Goal: Task Accomplishment & Management: Manage account settings

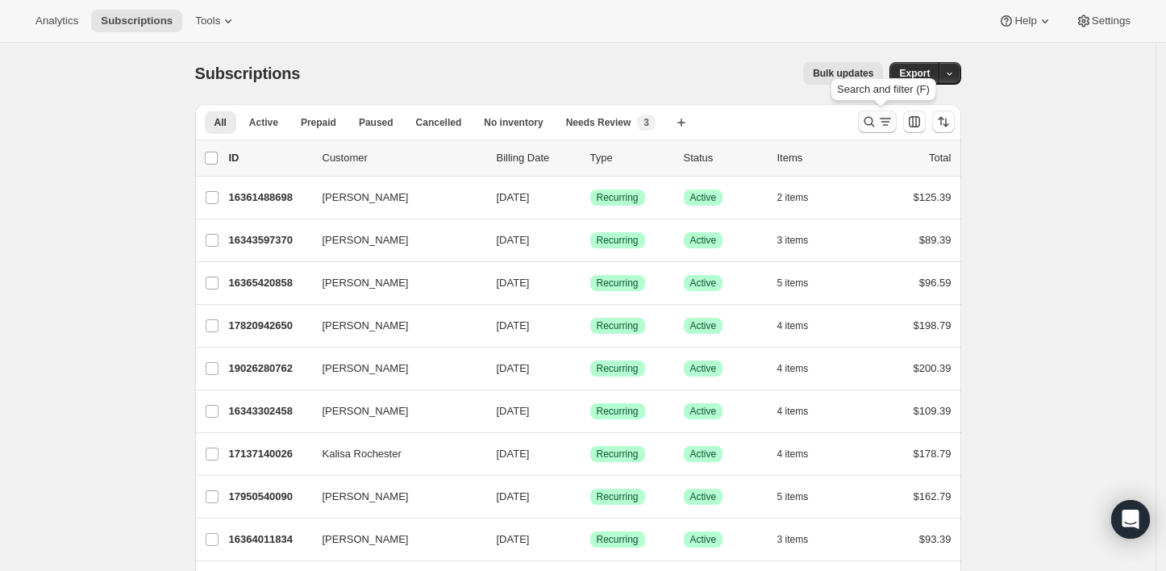
click at [882, 116] on icon "Search and filter results" at bounding box center [885, 122] width 16 height 16
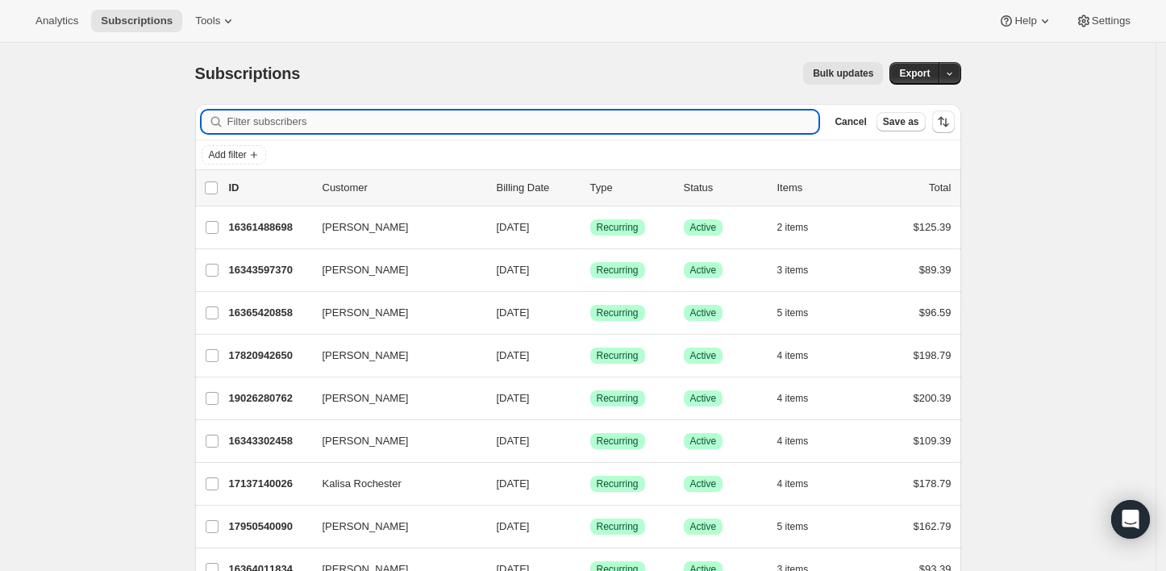
click at [609, 122] on input "Filter subscribers" at bounding box center [523, 121] width 592 height 23
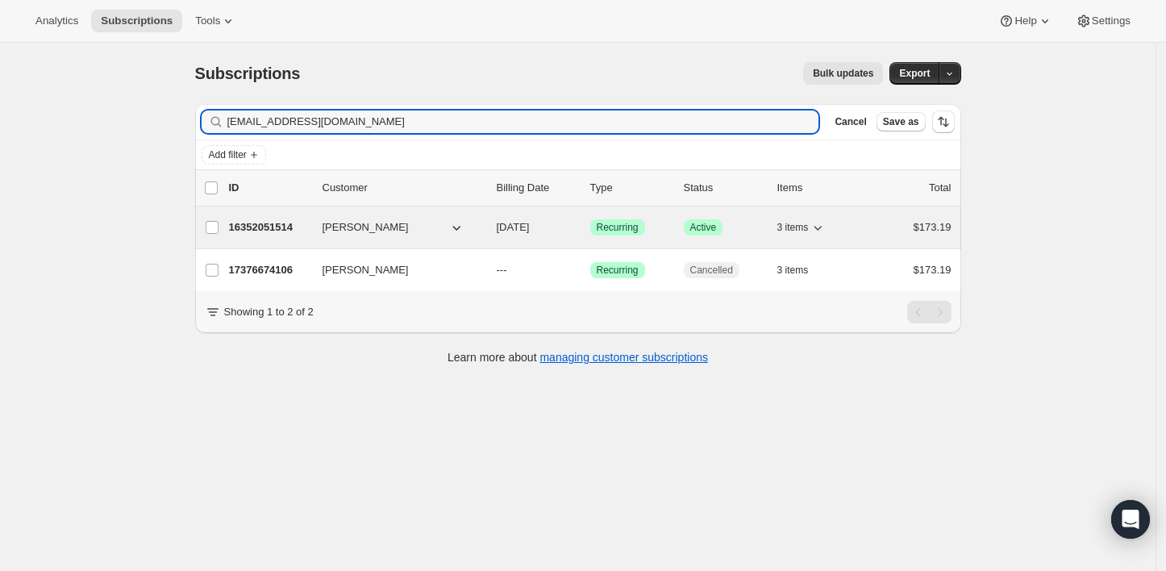
type input "[EMAIL_ADDRESS][DOMAIN_NAME]"
click at [424, 227] on button "[PERSON_NAME]" at bounding box center [393, 227] width 161 height 26
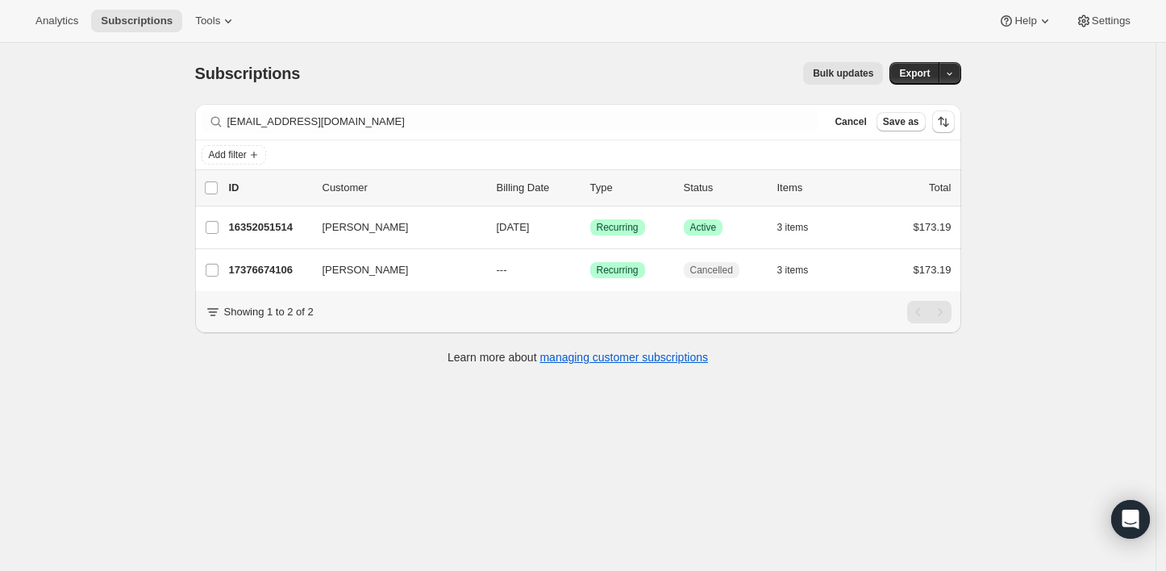
click at [127, 154] on div "Subscriptions. This page is ready Subscriptions Bulk updates More actions Bulk …" at bounding box center [577, 328] width 1155 height 571
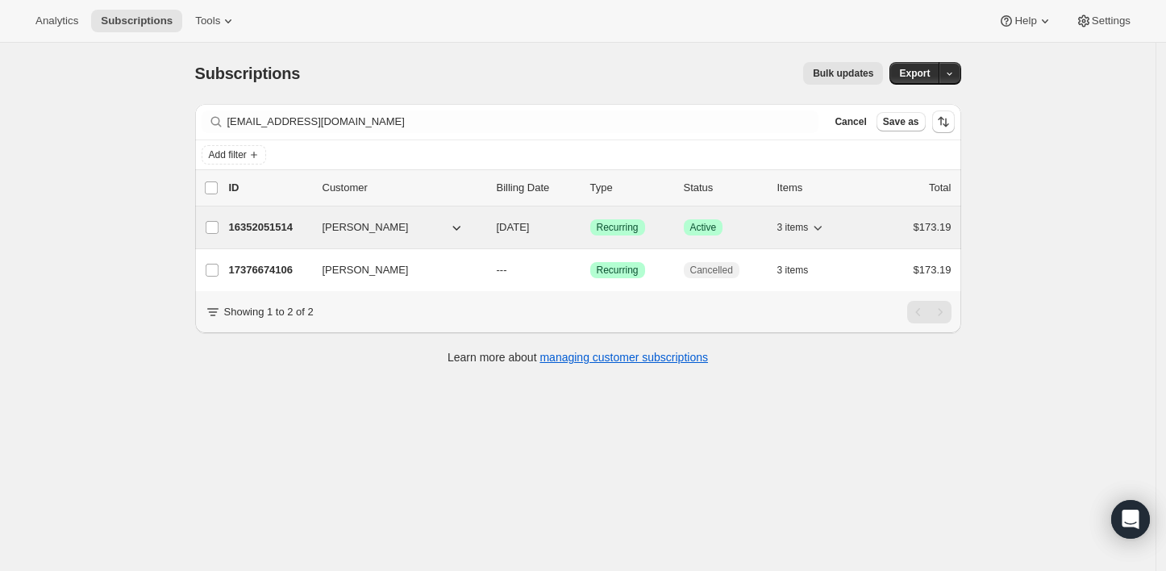
click at [418, 227] on button "[PERSON_NAME]" at bounding box center [393, 227] width 161 height 26
click at [417, 227] on button "[PERSON_NAME]" at bounding box center [393, 227] width 161 height 26
click at [307, 228] on p "16352051514" at bounding box center [269, 227] width 81 height 16
click at [285, 231] on p "16352051514" at bounding box center [269, 227] width 81 height 16
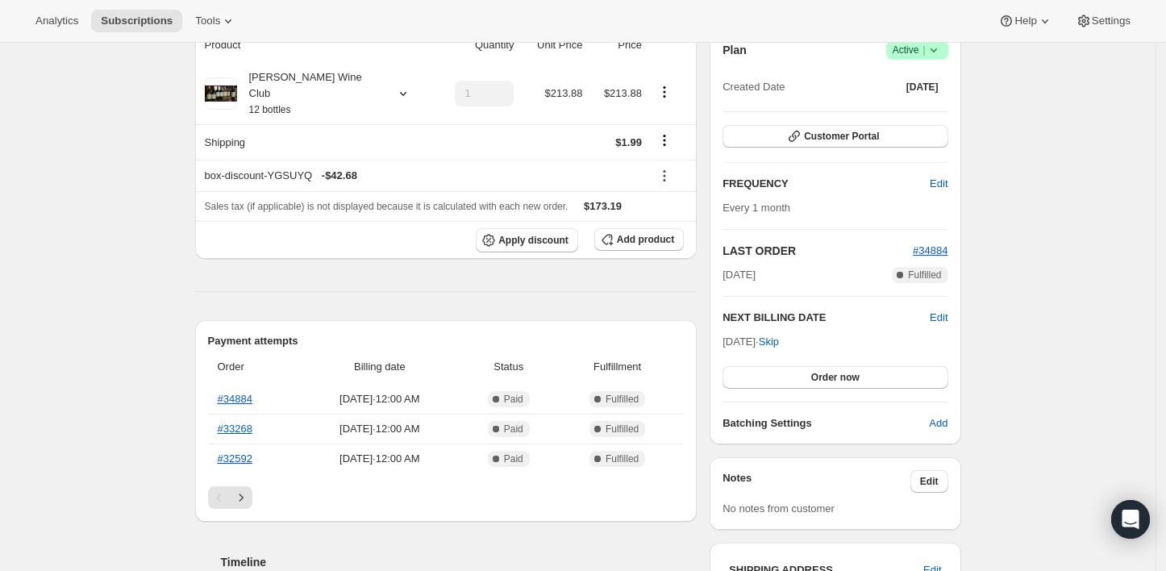
scroll to position [179, 0]
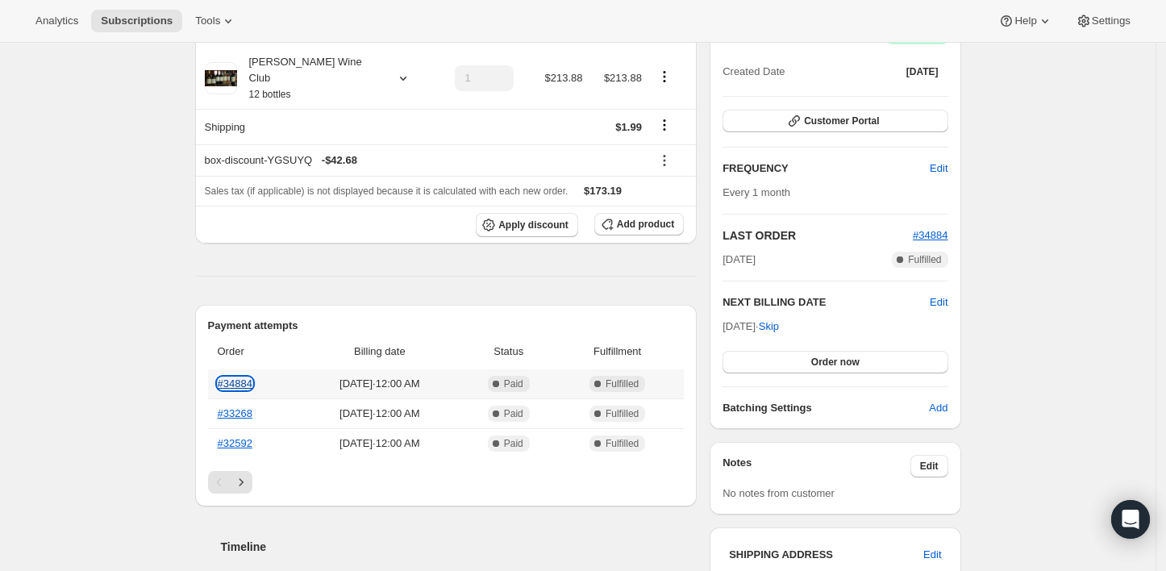
click at [227, 377] on link "#34884" at bounding box center [235, 383] width 35 height 12
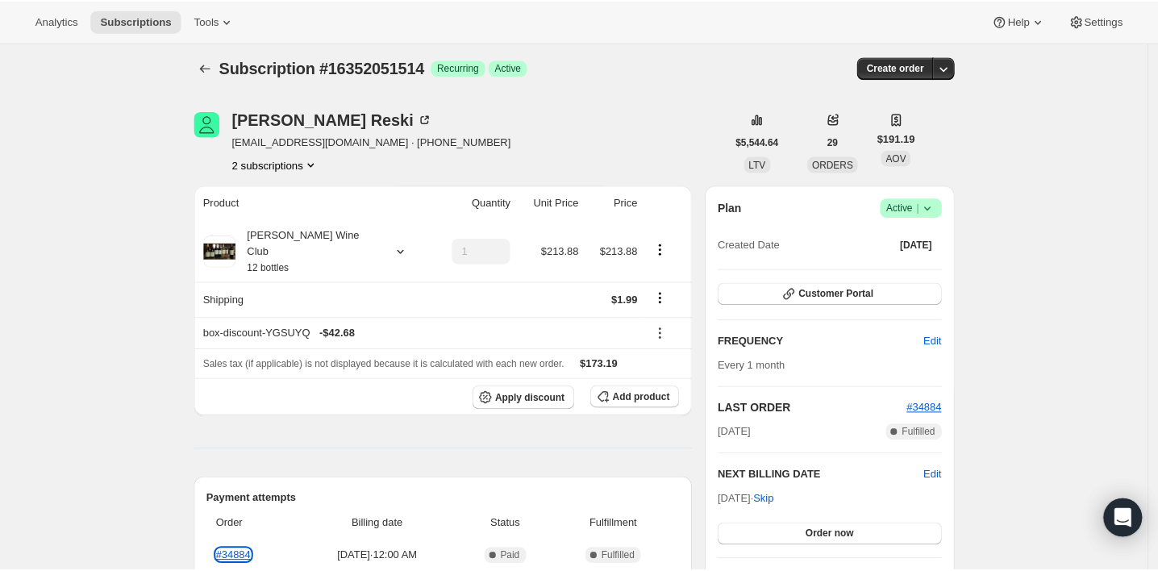
scroll to position [0, 0]
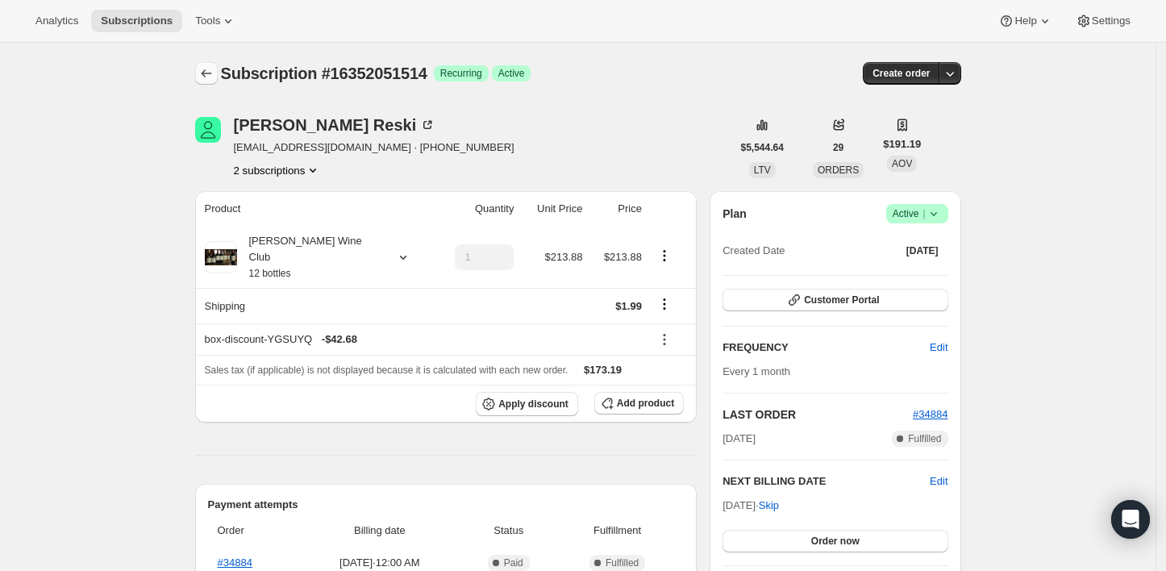
click at [206, 73] on icon "Subscriptions" at bounding box center [206, 73] width 10 height 8
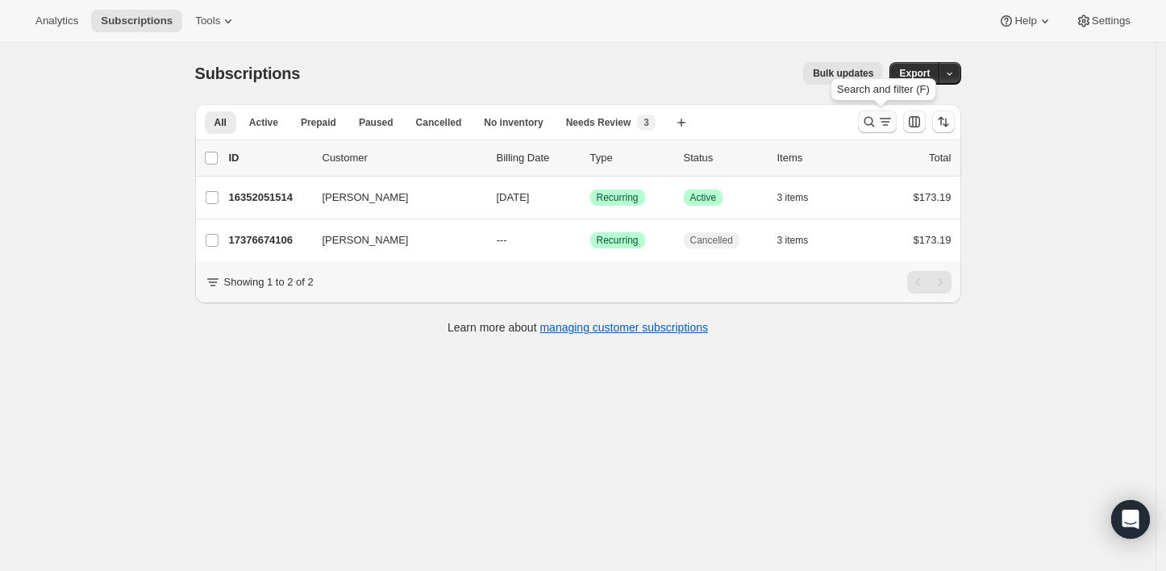
click at [875, 119] on icon "Search and filter results" at bounding box center [869, 122] width 16 height 16
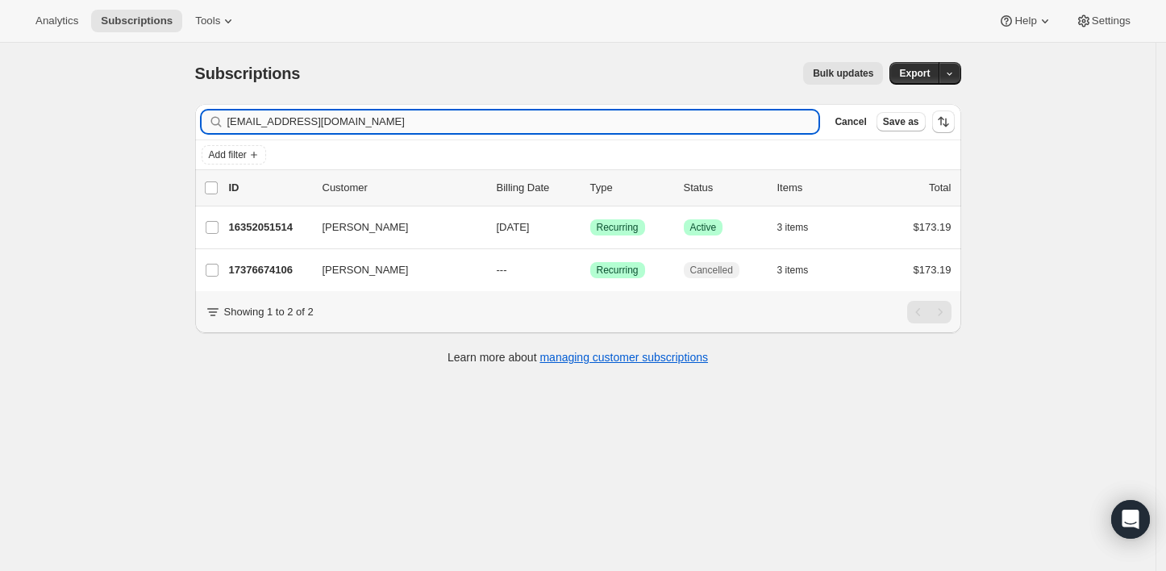
click at [574, 126] on input "[EMAIL_ADDRESS][DOMAIN_NAME]" at bounding box center [523, 121] width 592 height 23
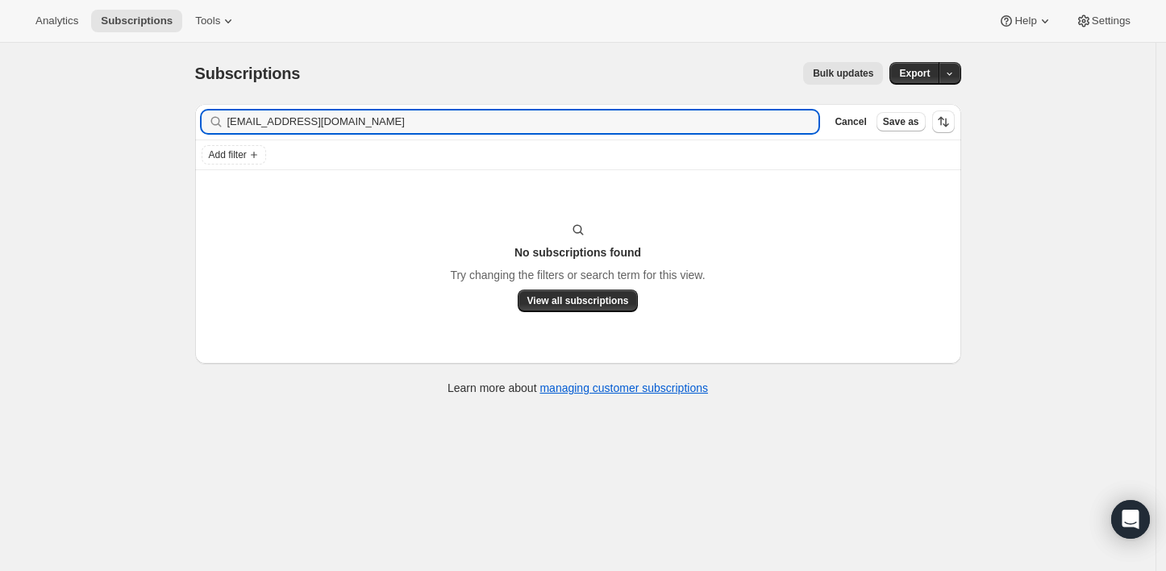
type input "[EMAIL_ADDRESS][DOMAIN_NAME]"
